Goal: Check status: Check status

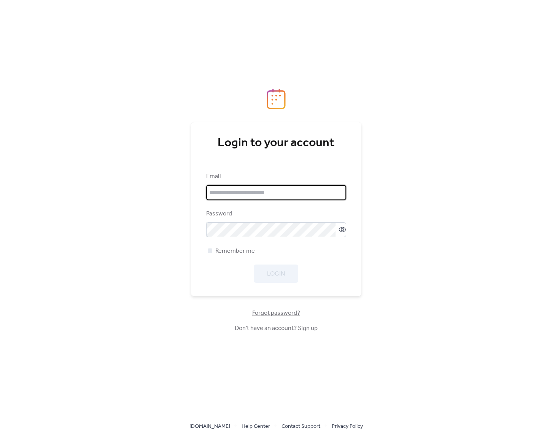
type input "**********"
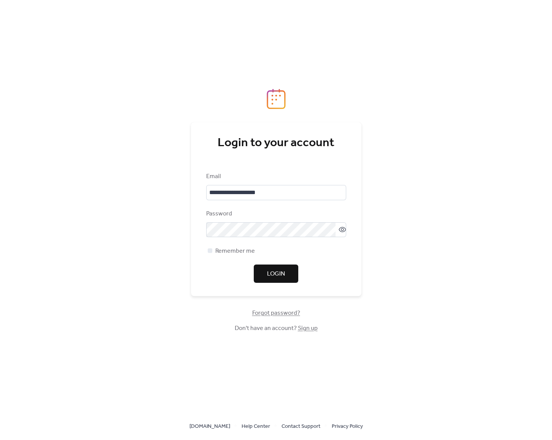
click at [263, 273] on button "Login" at bounding box center [276, 273] width 45 height 18
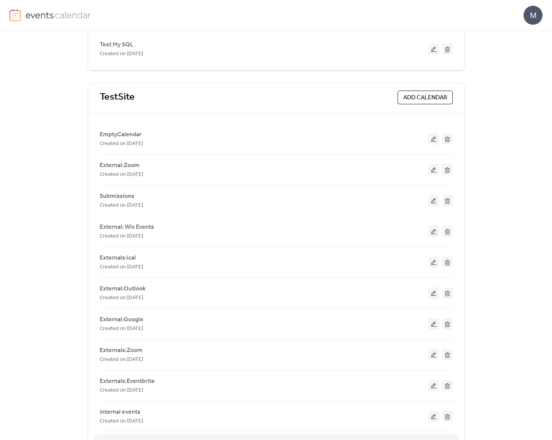
scroll to position [564, 0]
click at [534, 18] on div "M" at bounding box center [533, 15] width 19 height 19
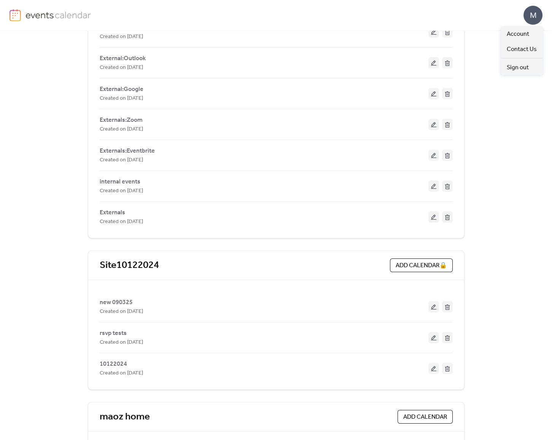
scroll to position [726, 0]
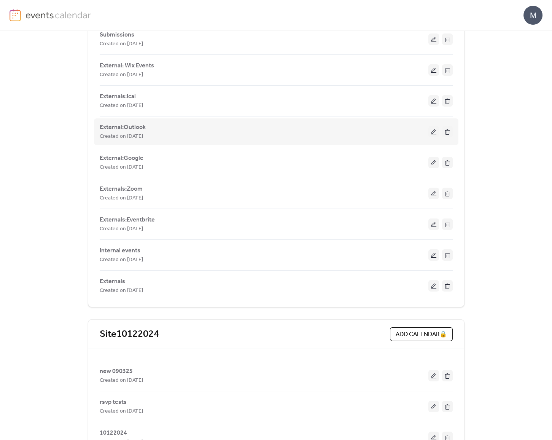
click at [127, 132] on span "Created on [DATE]" at bounding box center [121, 136] width 43 height 9
click at [127, 123] on span "External:Outlook" at bounding box center [123, 127] width 46 height 9
